Goal: Task Accomplishment & Management: Manage account settings

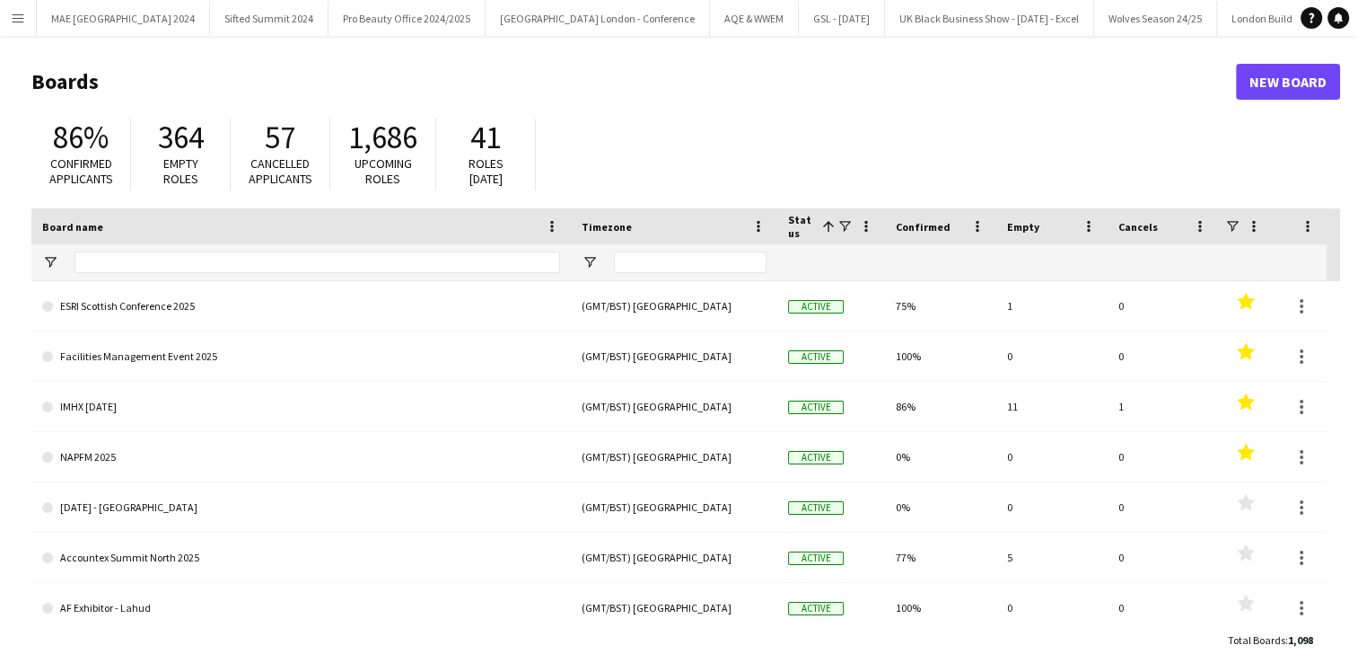
click at [26, 9] on button "Menu" at bounding box center [18, 18] width 36 height 36
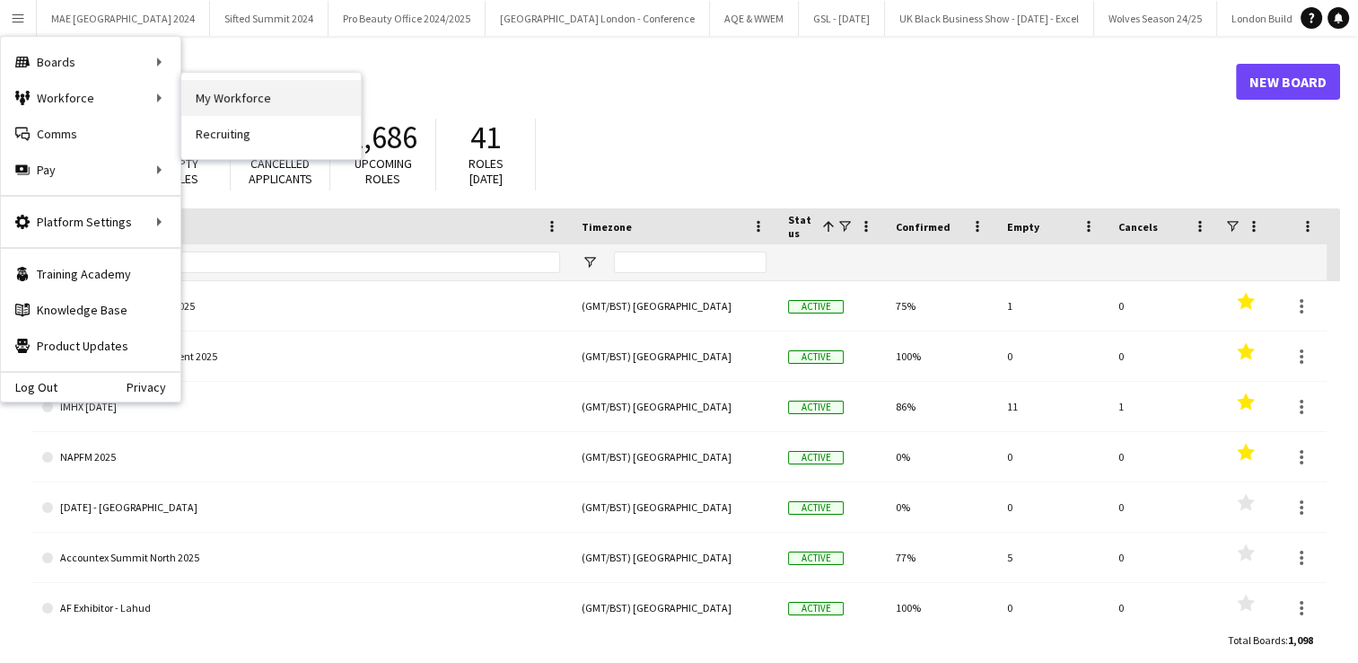
click at [235, 106] on link "My Workforce" at bounding box center [271, 98] width 180 height 36
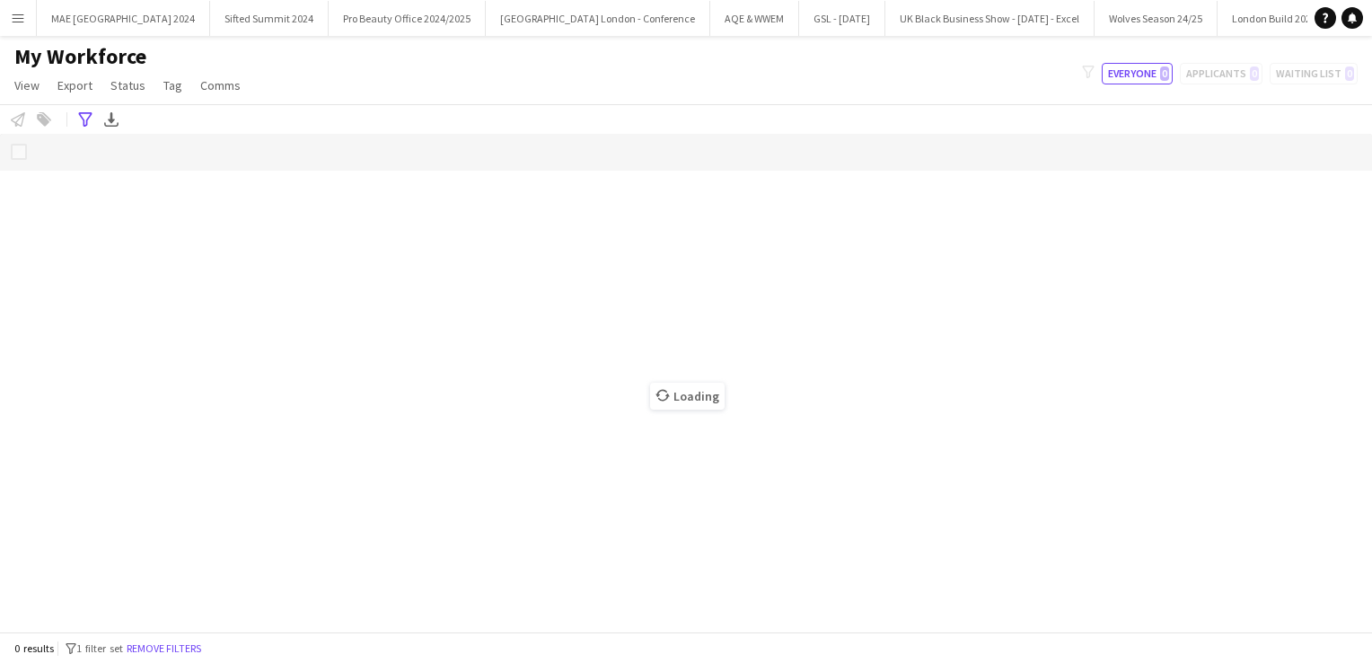
click at [20, 31] on button "Menu" at bounding box center [18, 18] width 36 height 36
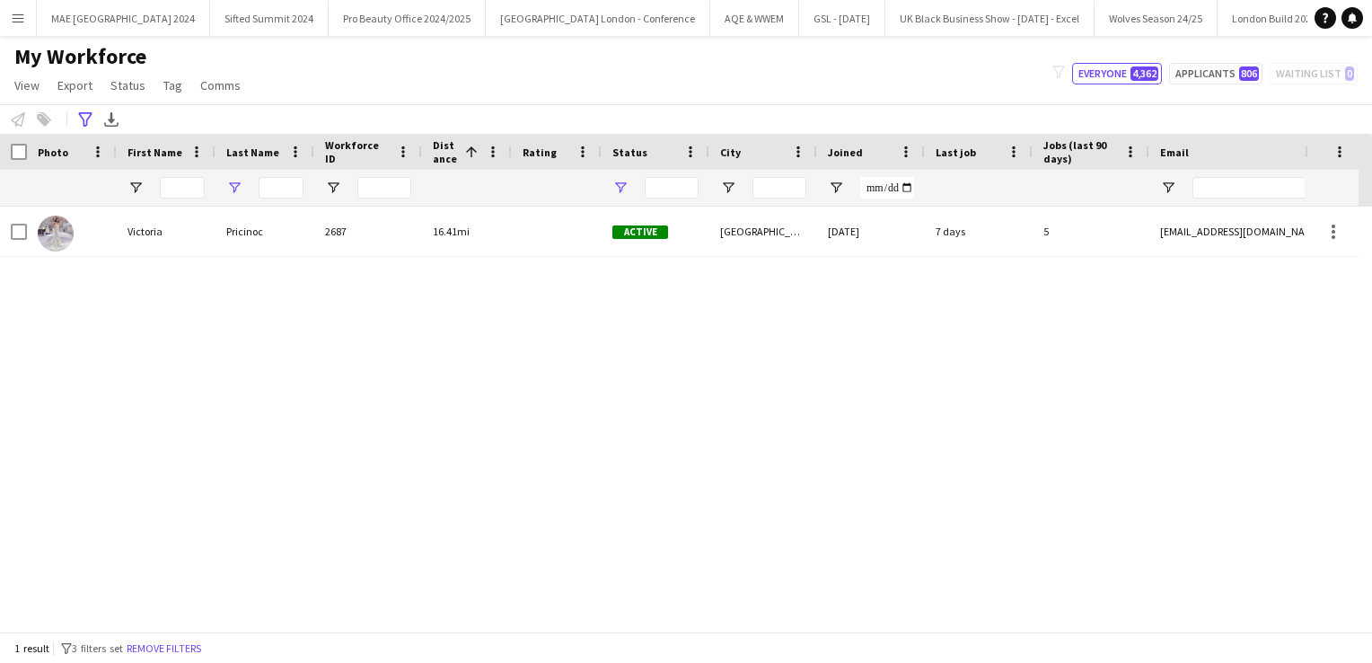
type input "*****"
type input "**********"
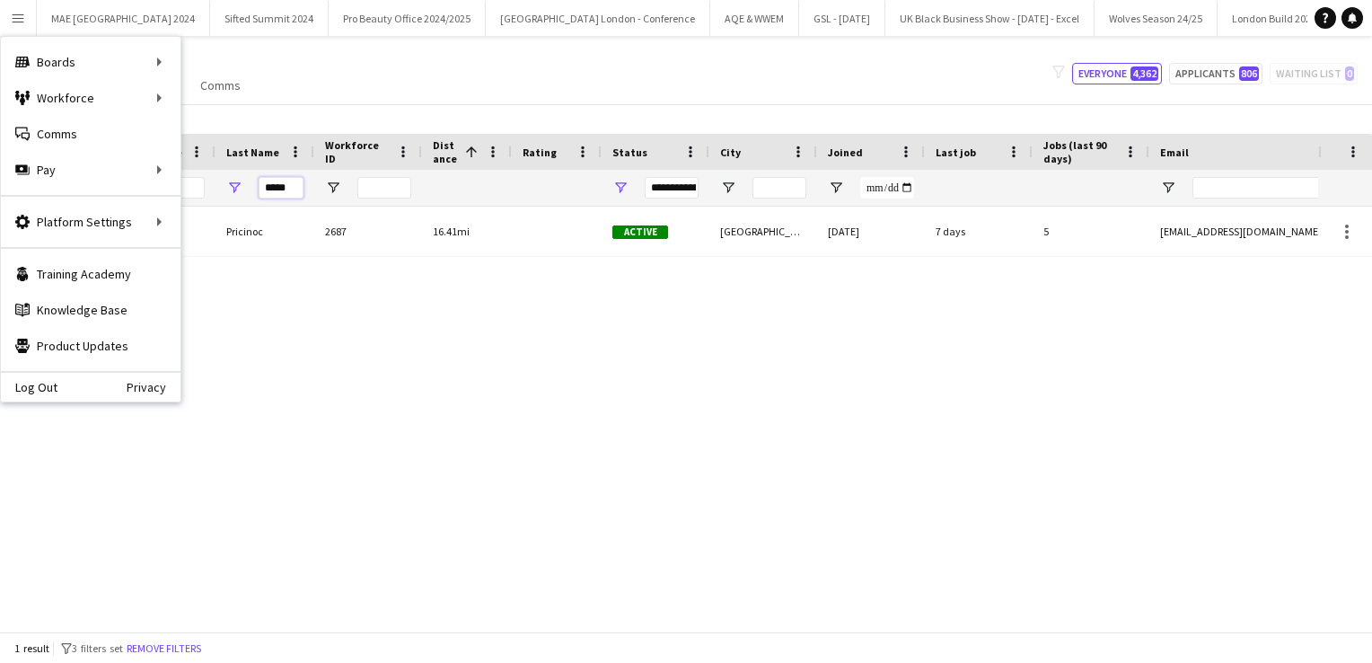
drag, startPoint x: 291, startPoint y: 189, endPoint x: 154, endPoint y: 162, distance: 138.9
click at [154, 162] on div "Menu Boards Boards Boards All jobs Status Workforce Workforce My Workforce Recr…" at bounding box center [686, 331] width 1372 height 663
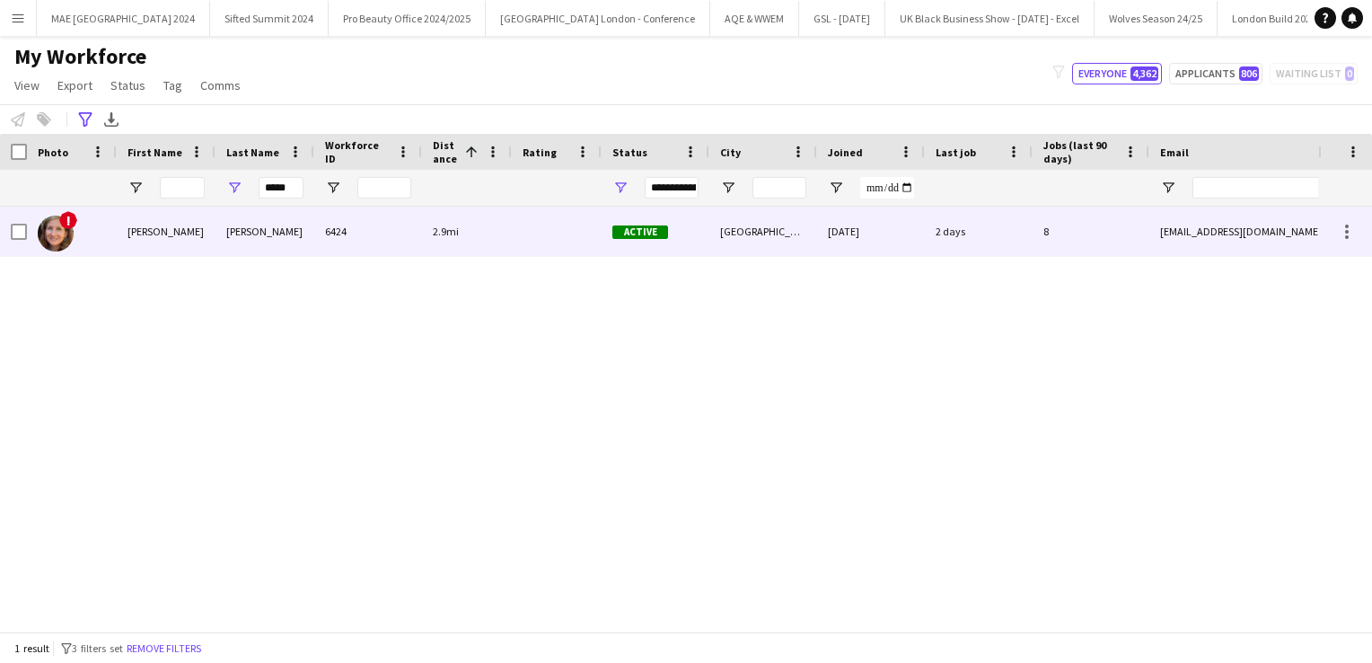
click at [420, 237] on div "6424" at bounding box center [368, 230] width 108 height 49
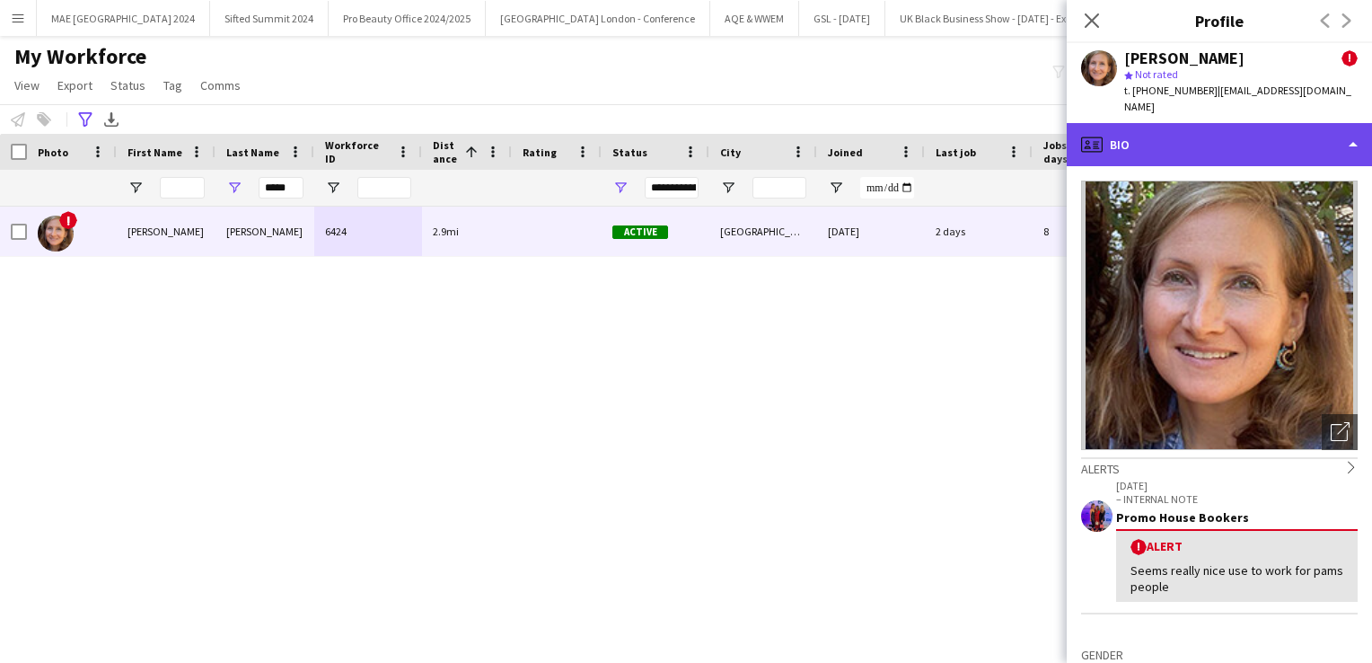
click at [1146, 142] on div "profile Bio" at bounding box center [1218, 144] width 305 height 43
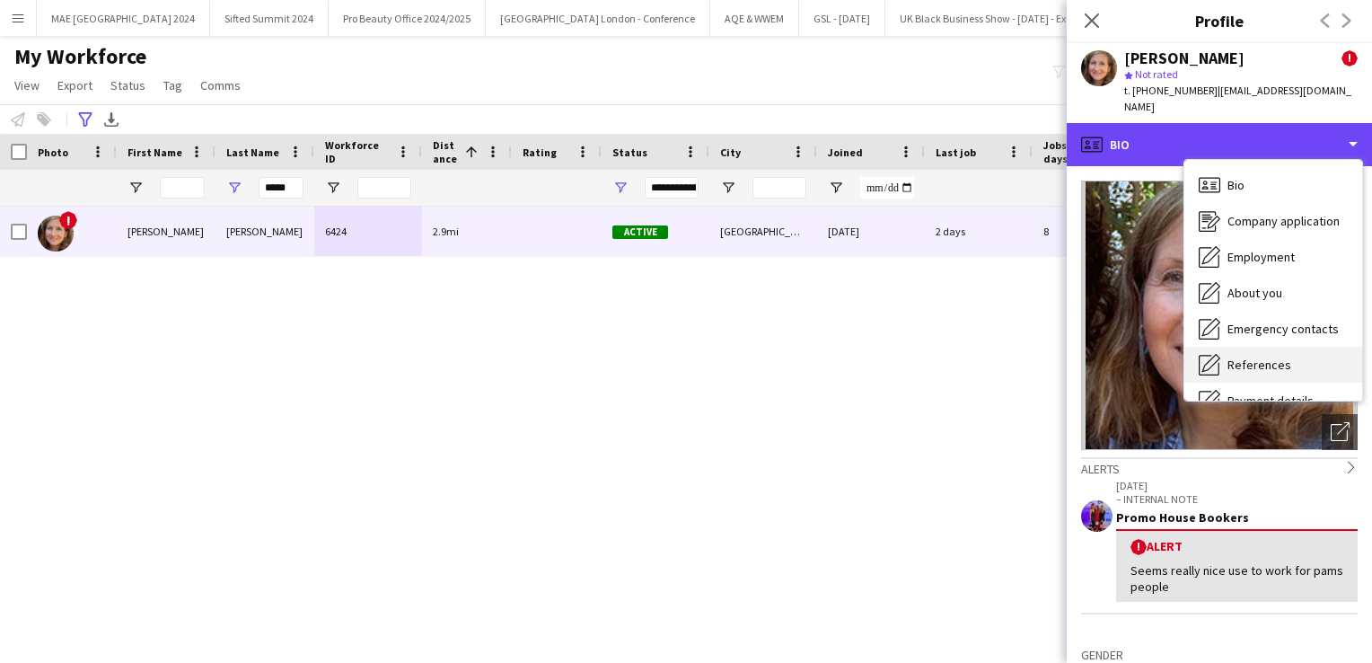
scroll to position [205, 0]
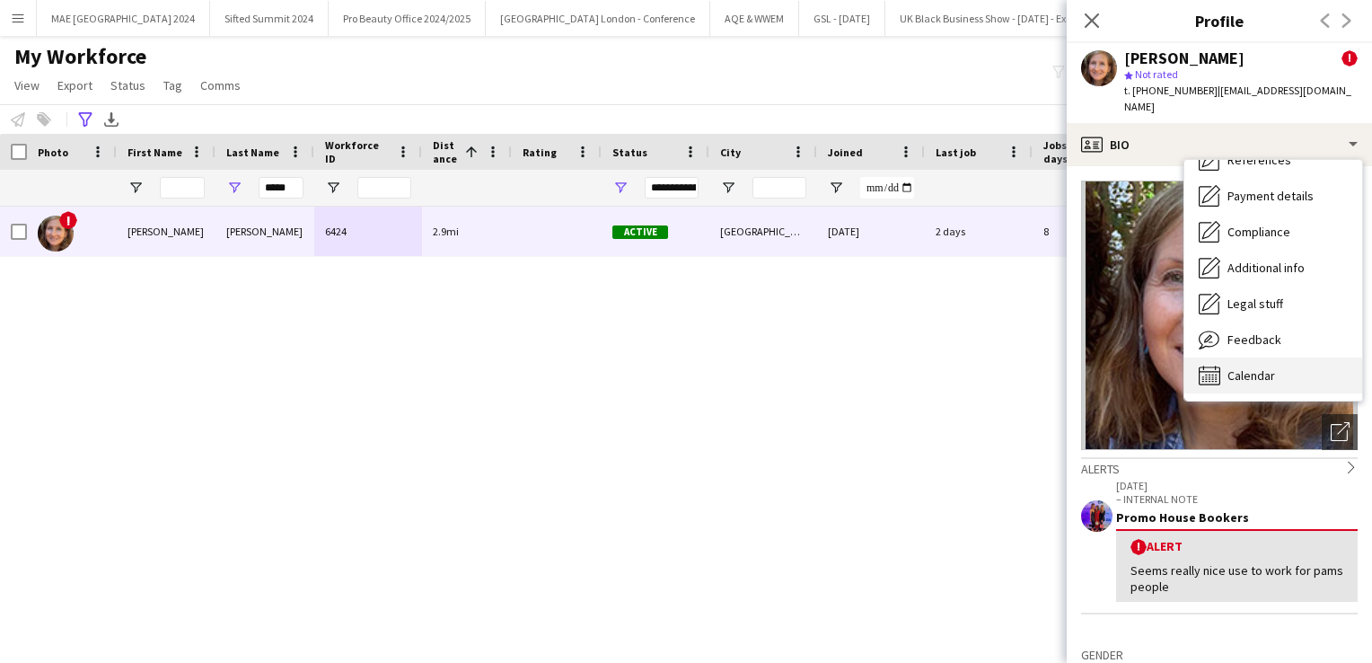
click at [1212, 364] on icon "Calendar" at bounding box center [1209, 375] width 22 height 22
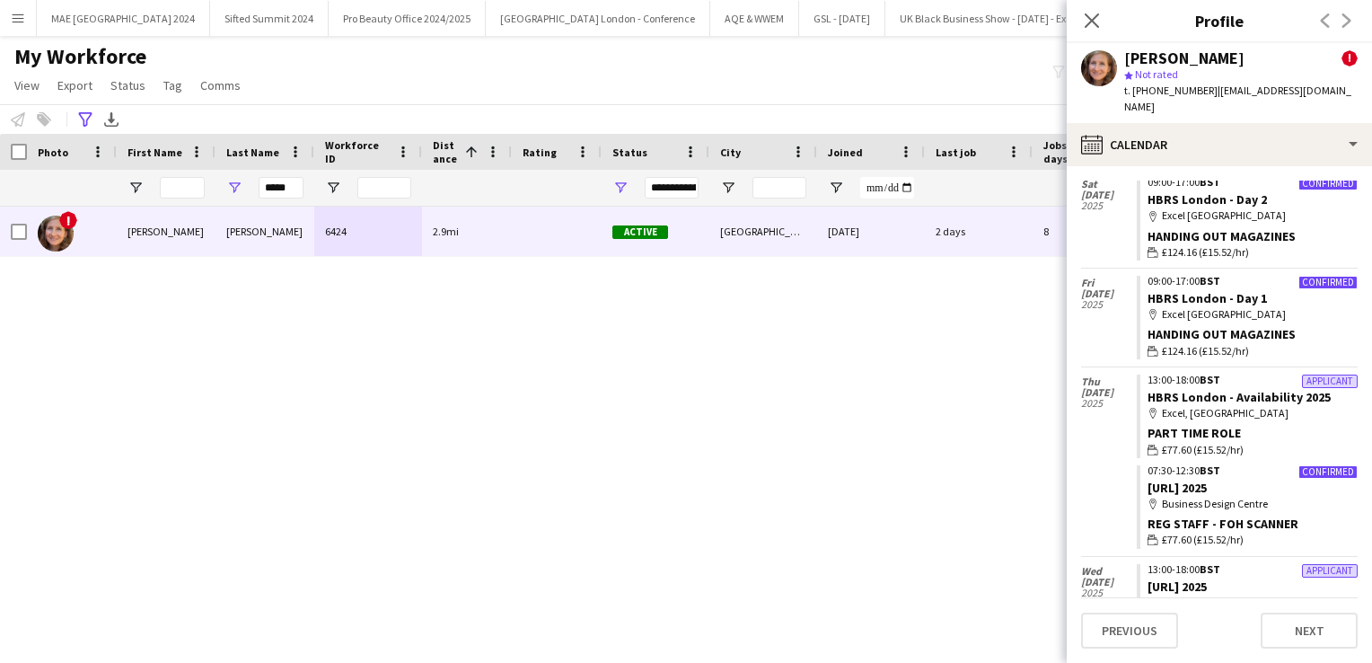
scroll to position [3807, 0]
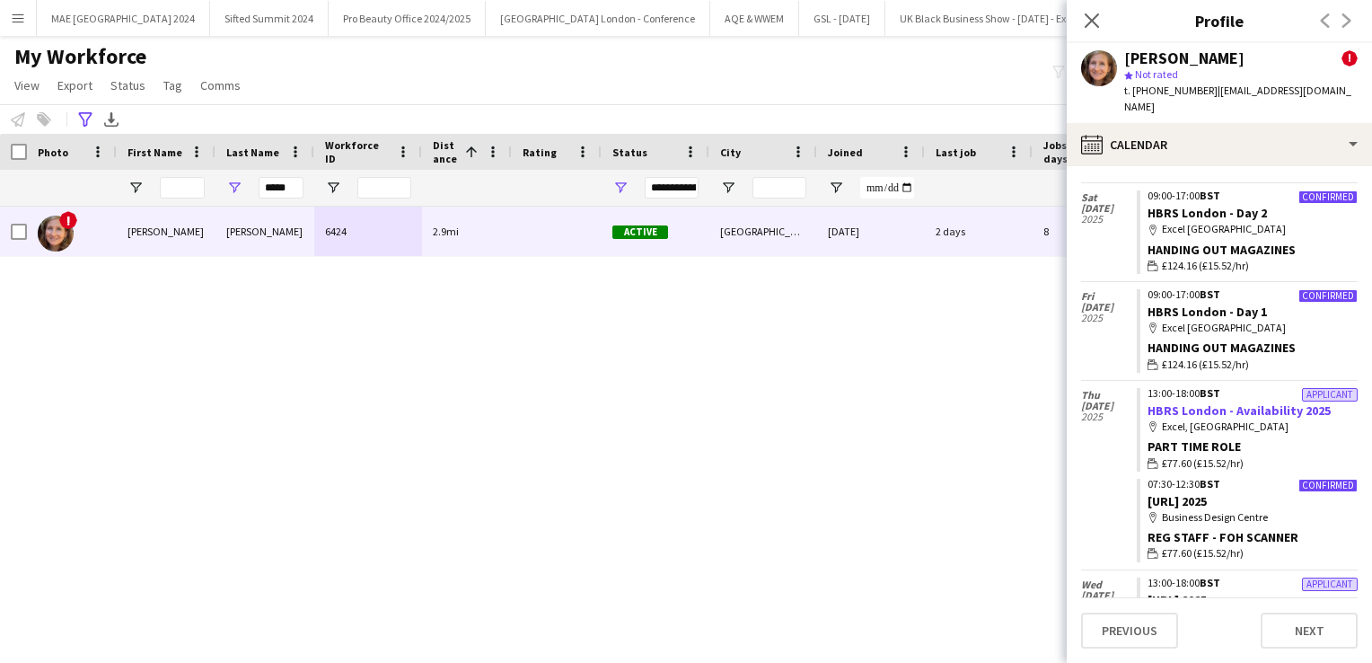
click at [1215, 402] on link "HBRS London - Availability 2025" at bounding box center [1238, 410] width 183 height 16
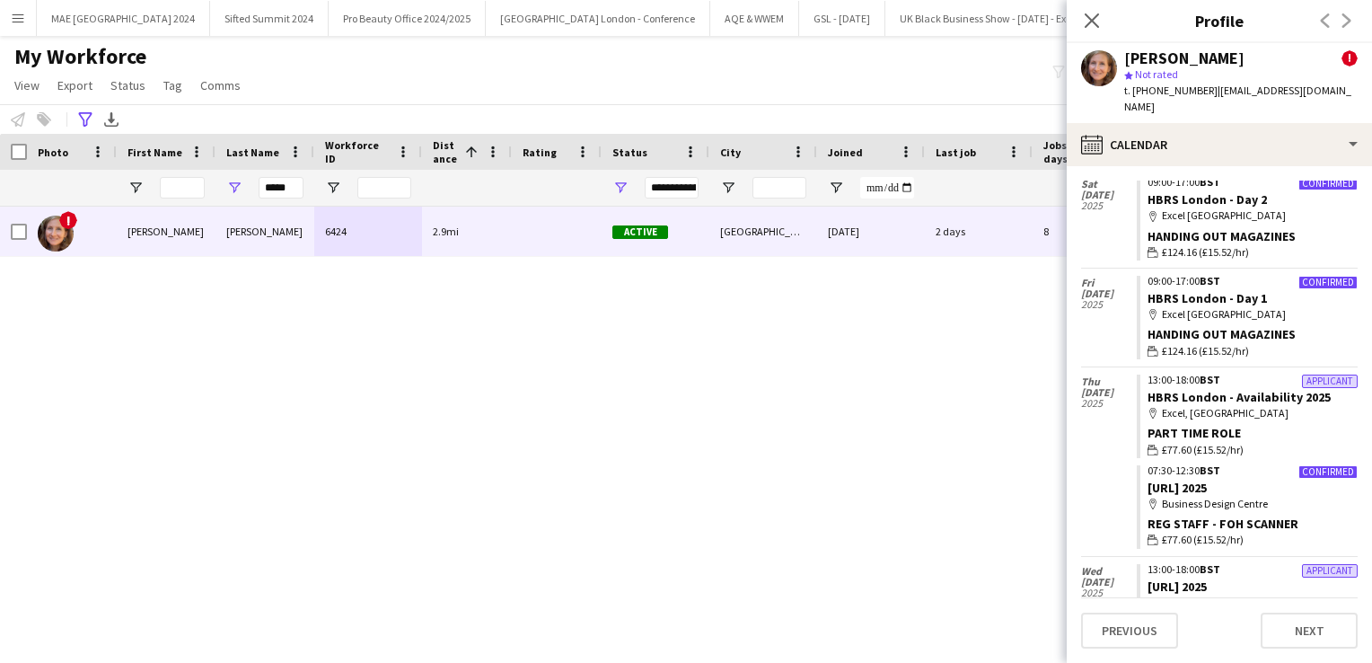
scroll to position [3819, 0]
click at [1194, 481] on link "[URL] 2025" at bounding box center [1176, 489] width 59 height 16
drag, startPoint x: 291, startPoint y: 198, endPoint x: 230, endPoint y: 189, distance: 61.8
click at [230, 189] on div "*****" at bounding box center [264, 188] width 99 height 36
drag, startPoint x: 289, startPoint y: 188, endPoint x: 250, endPoint y: 180, distance: 40.1
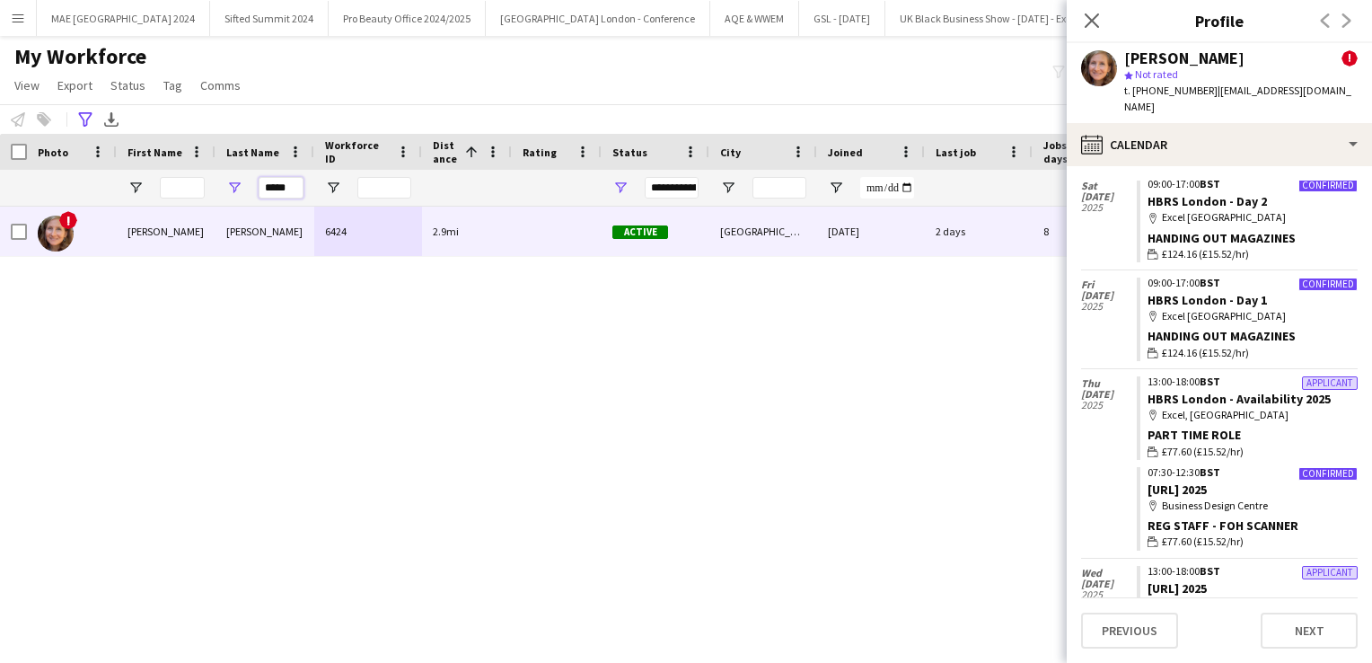
click at [250, 180] on div "*****" at bounding box center [264, 188] width 99 height 36
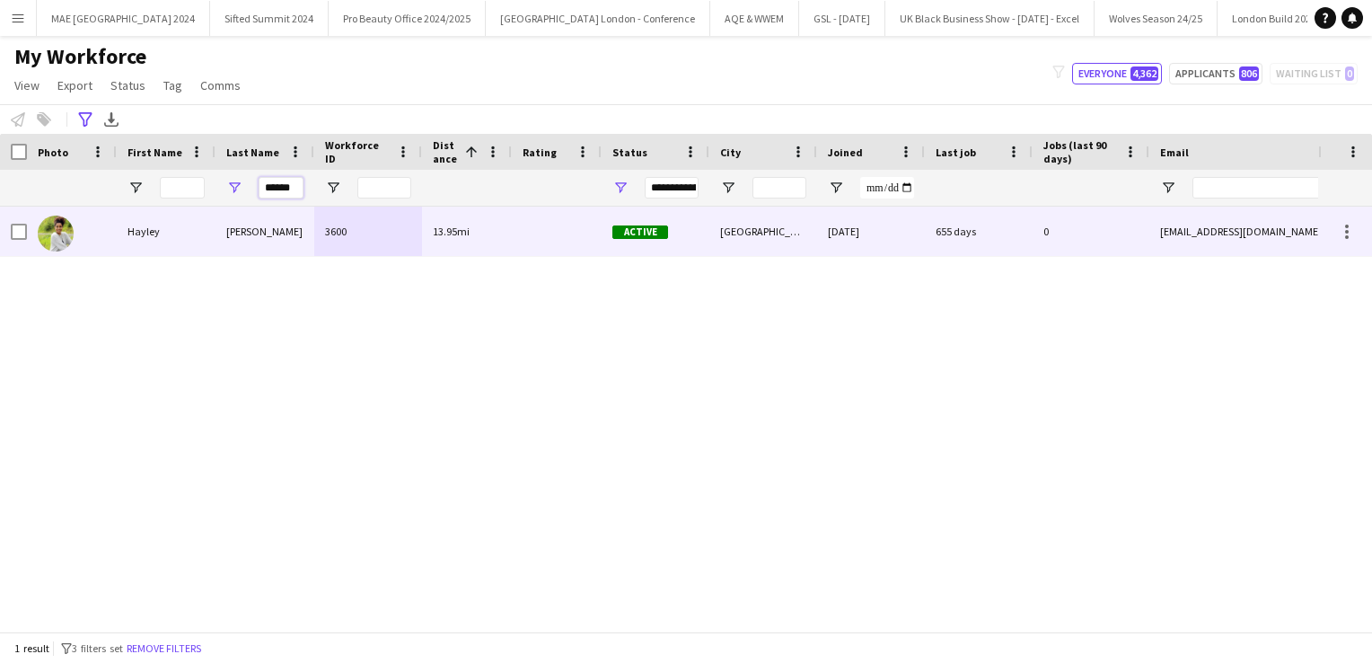
type input "******"
click at [226, 243] on div "[PERSON_NAME]" at bounding box center [264, 230] width 99 height 49
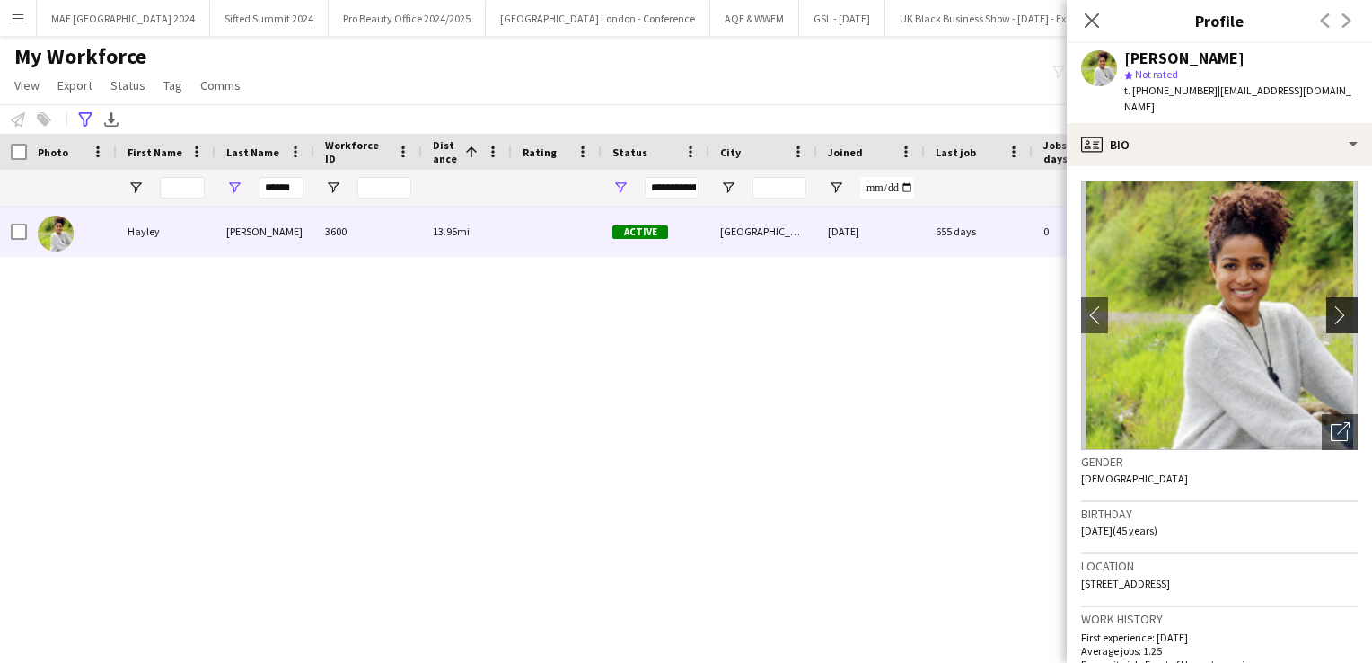
click at [1330, 305] on app-icon "chevron-right" at bounding box center [1344, 314] width 28 height 19
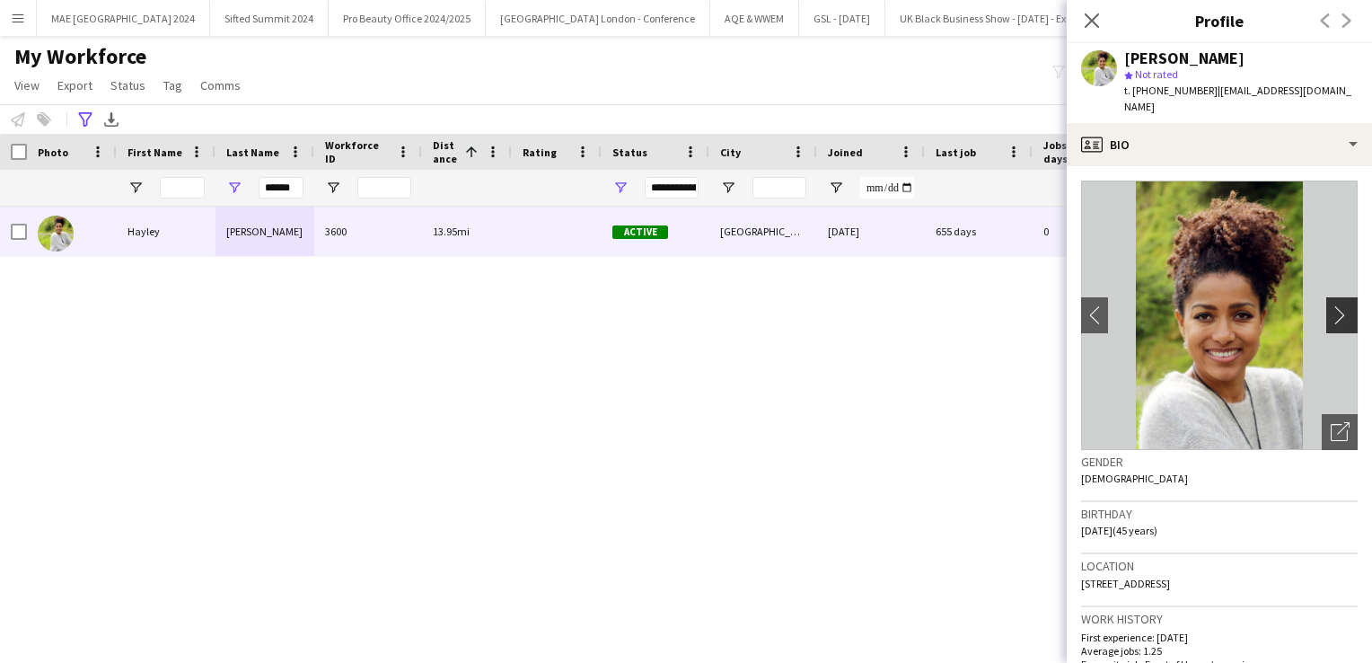
click at [1330, 305] on app-icon "chevron-right" at bounding box center [1344, 314] width 28 height 19
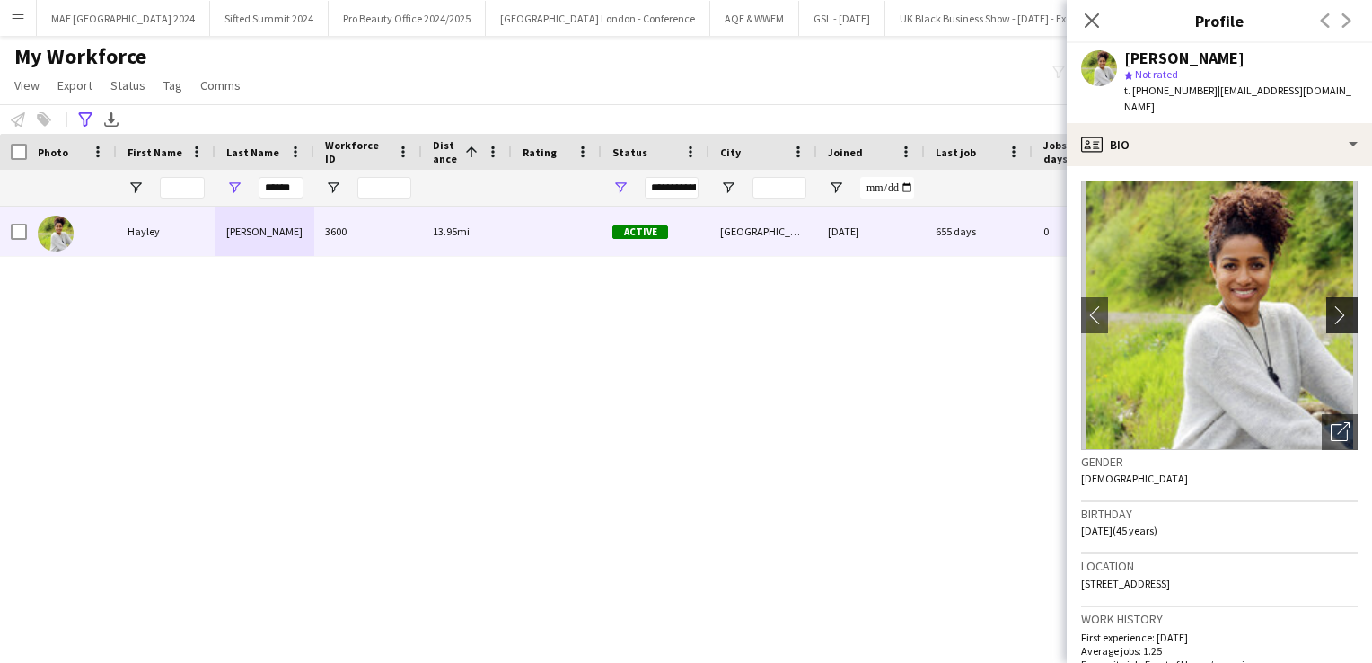
click at [1330, 305] on app-icon "chevron-right" at bounding box center [1344, 314] width 28 height 19
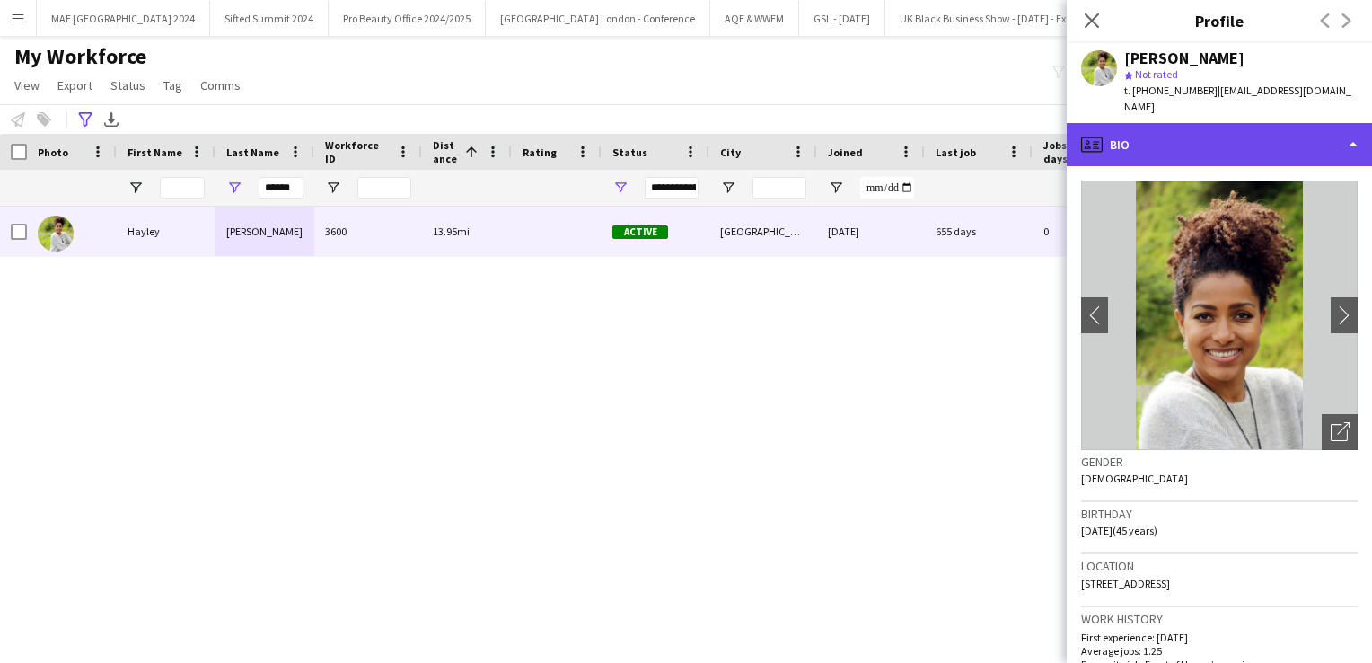
click at [1338, 127] on div "profile Bio" at bounding box center [1218, 144] width 305 height 43
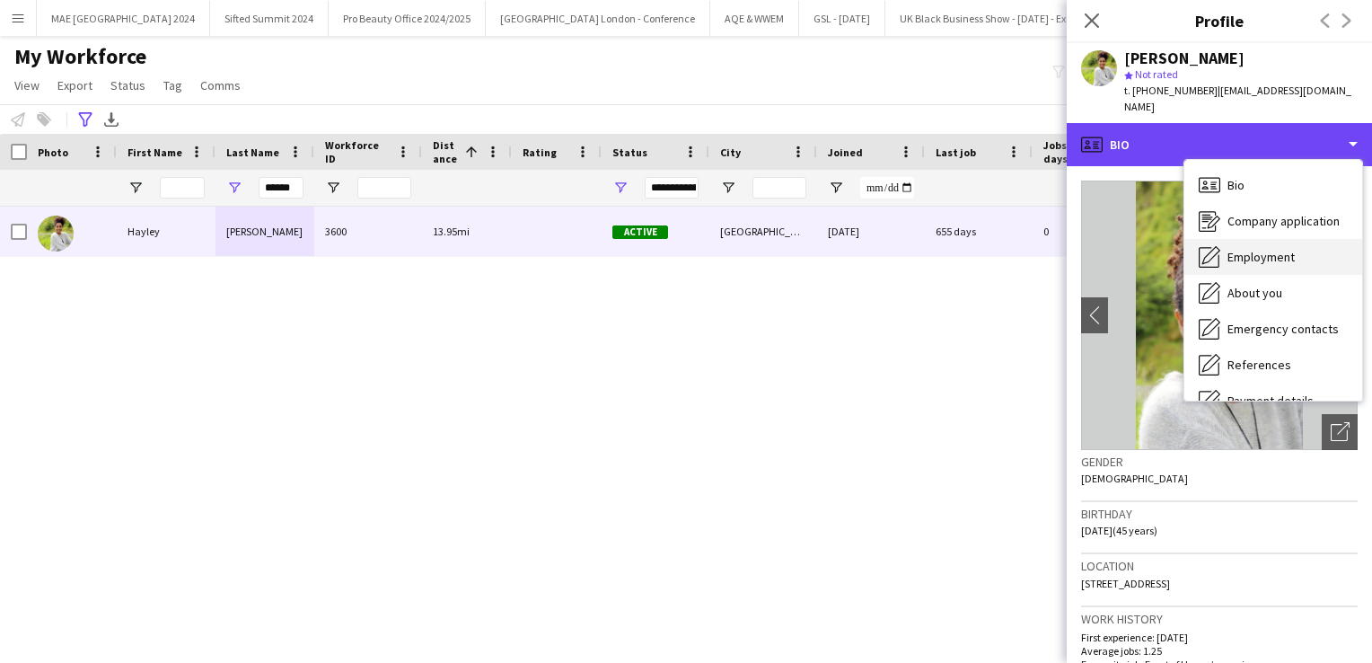
scroll to position [205, 0]
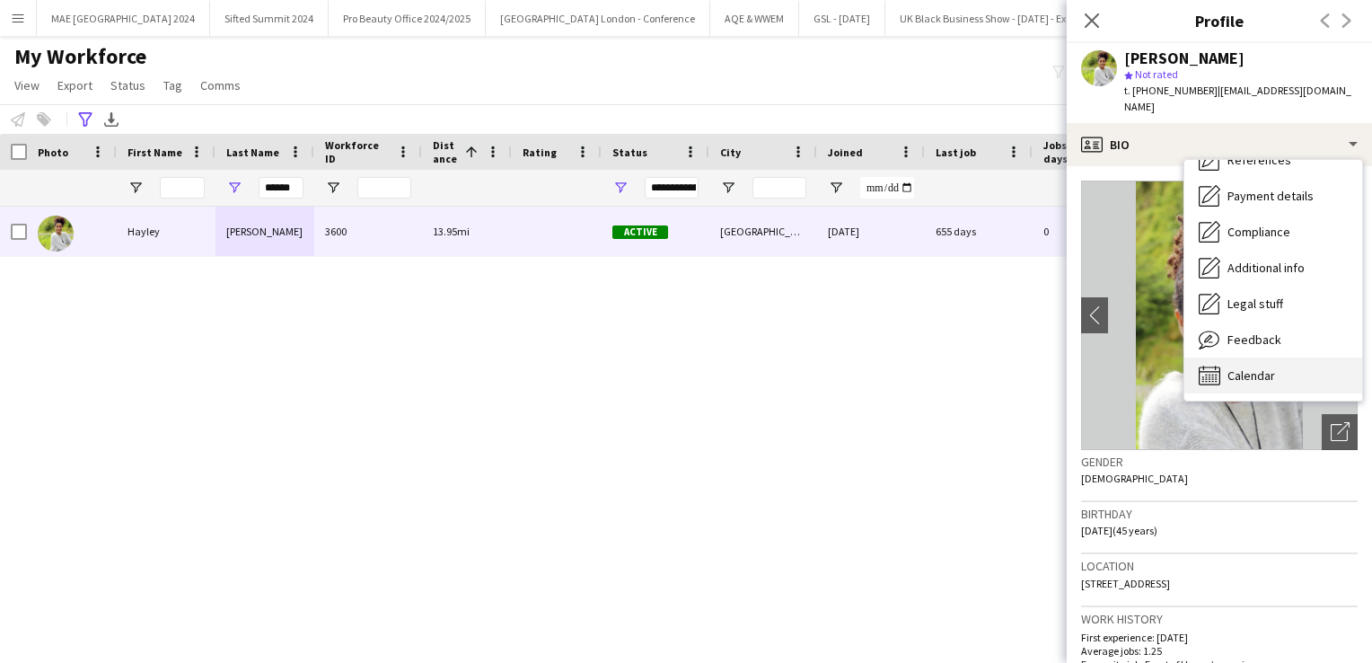
click at [1268, 367] on span "Calendar" at bounding box center [1251, 375] width 48 height 16
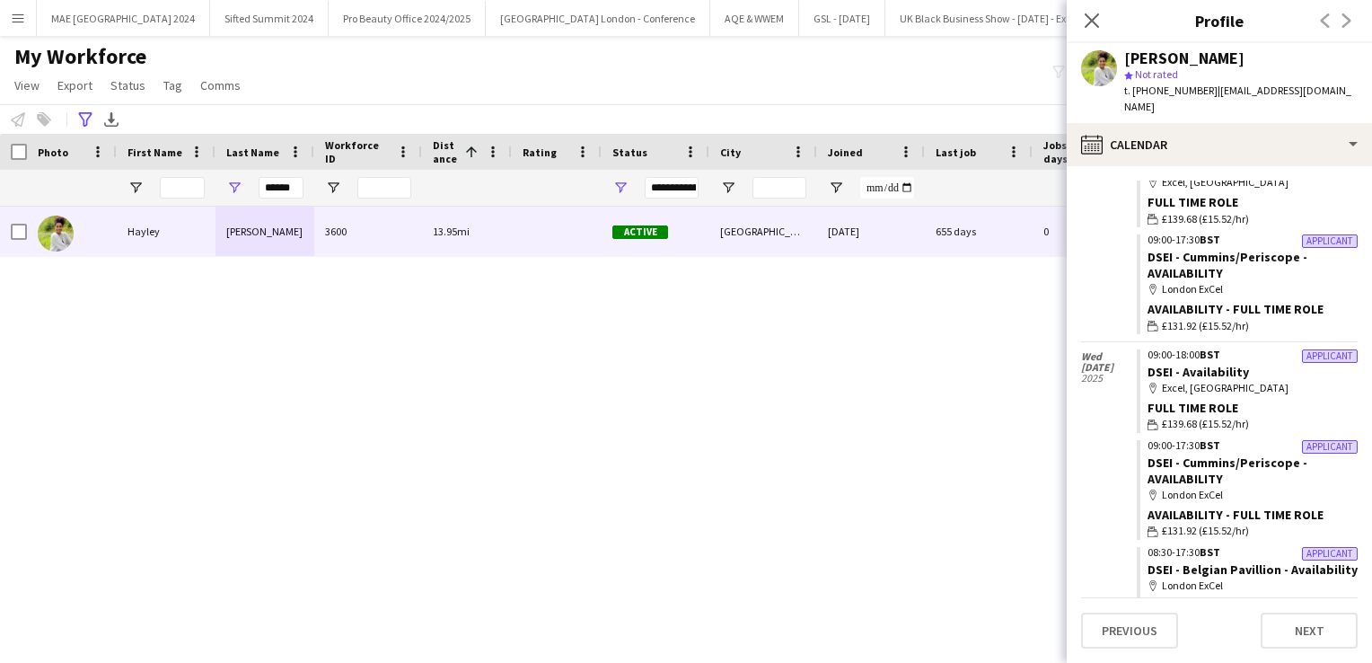
scroll to position [1695, 0]
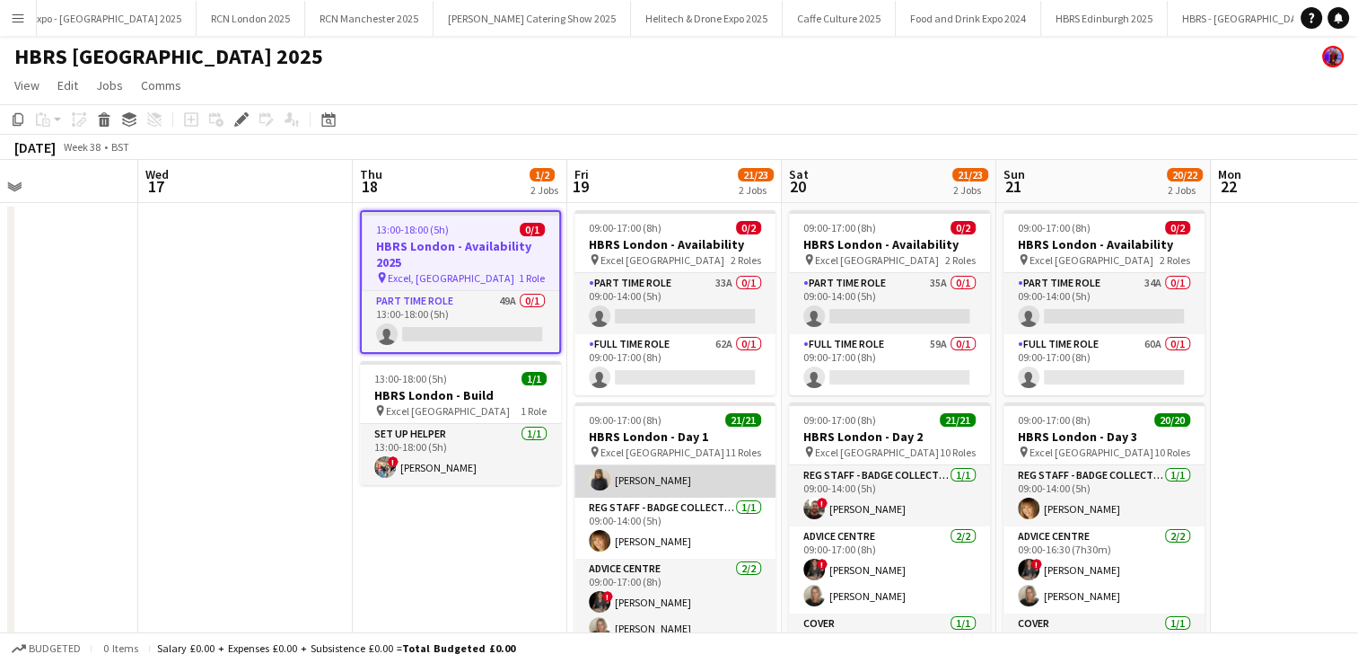
scroll to position [29, 0]
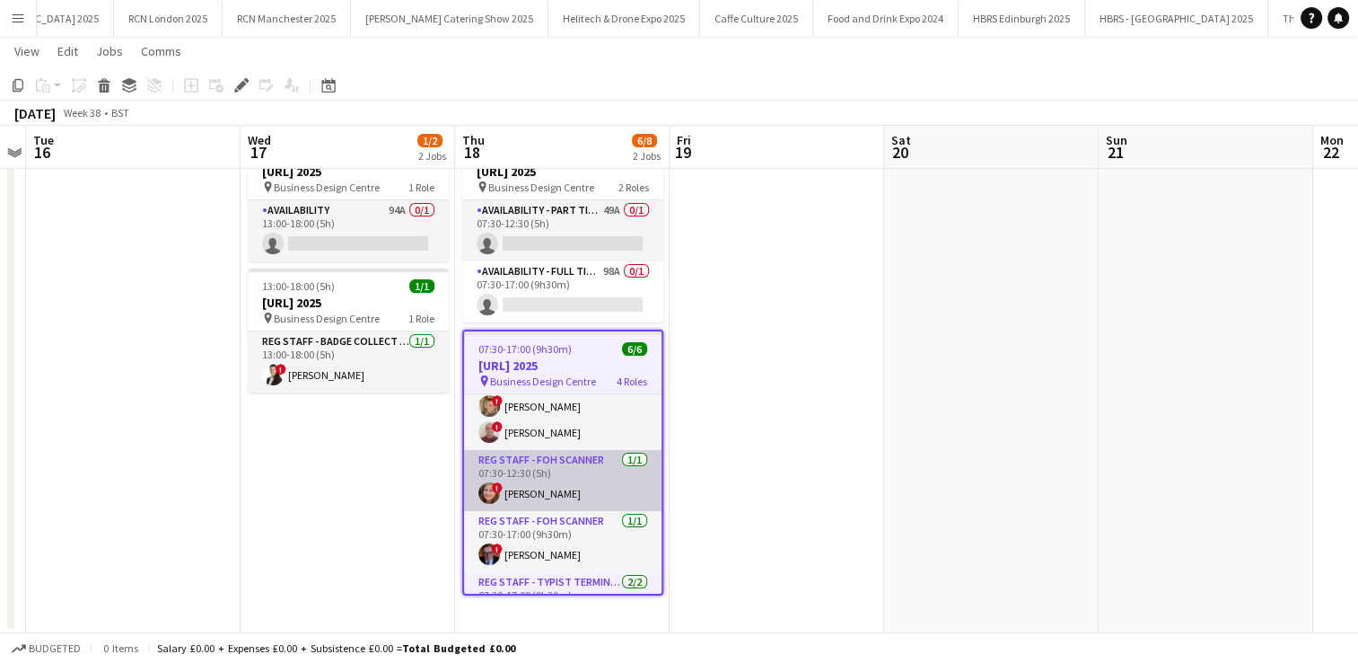
scroll to position [32, 0]
click at [484, 490] on app-user-avatar at bounding box center [489, 492] width 22 height 22
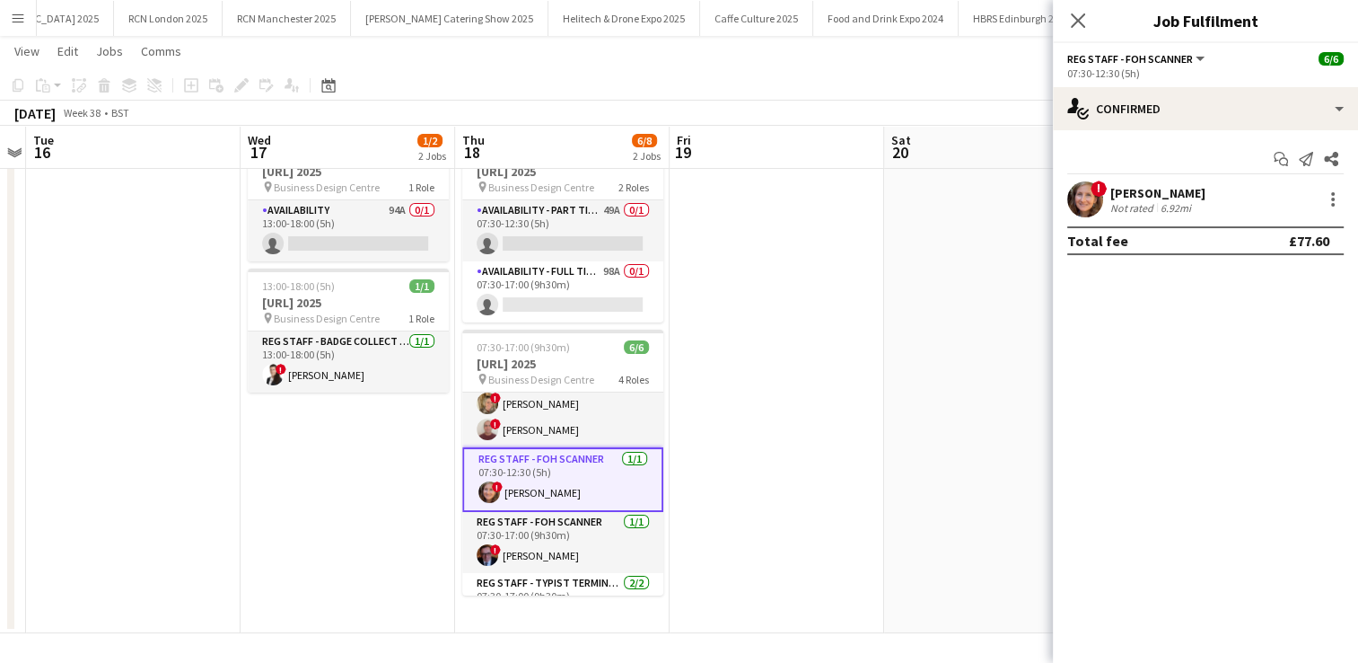
click at [1096, 200] on app-user-avatar at bounding box center [1085, 199] width 36 height 36
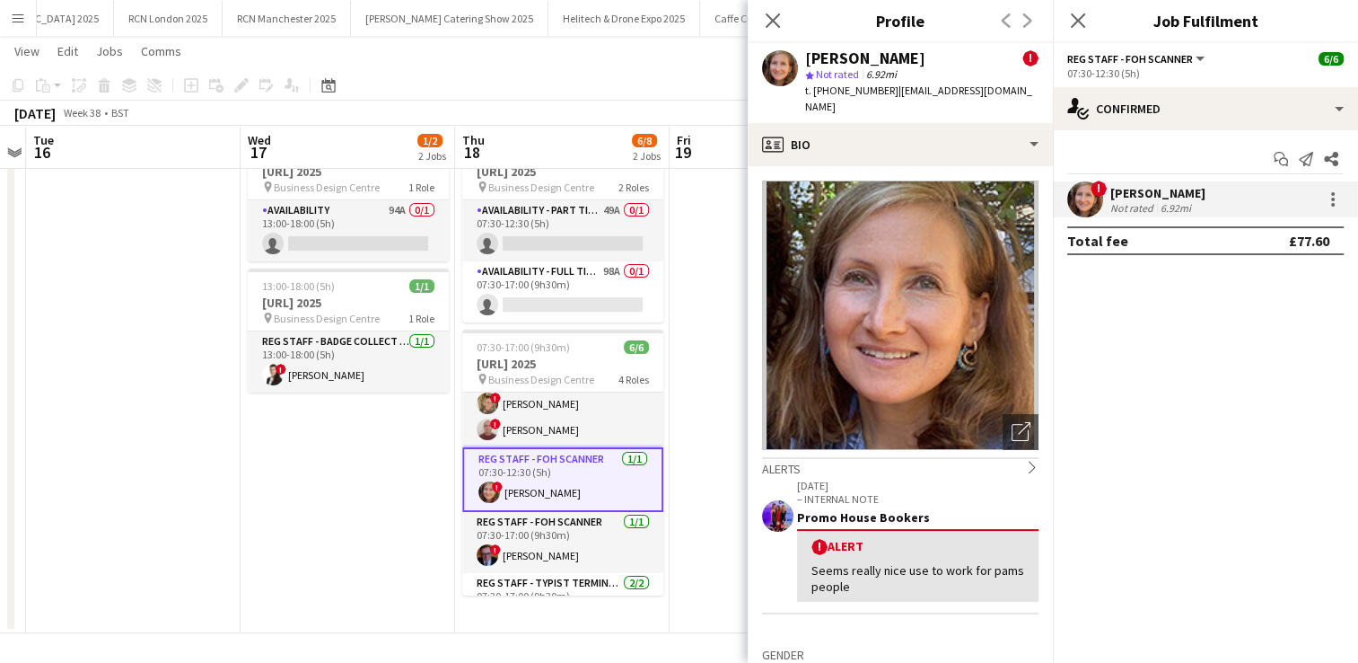
scroll to position [14, 0]
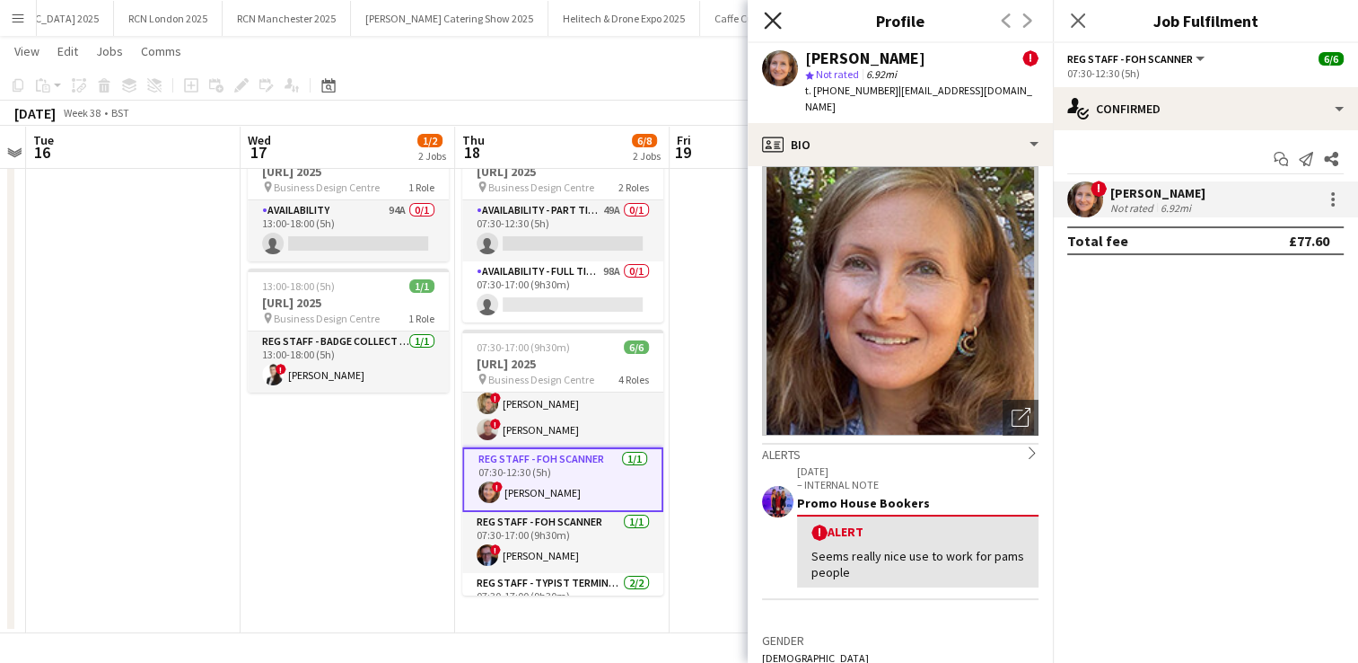
click at [772, 23] on icon "Close pop-in" at bounding box center [772, 20] width 17 height 17
